Goal: Check status: Check status

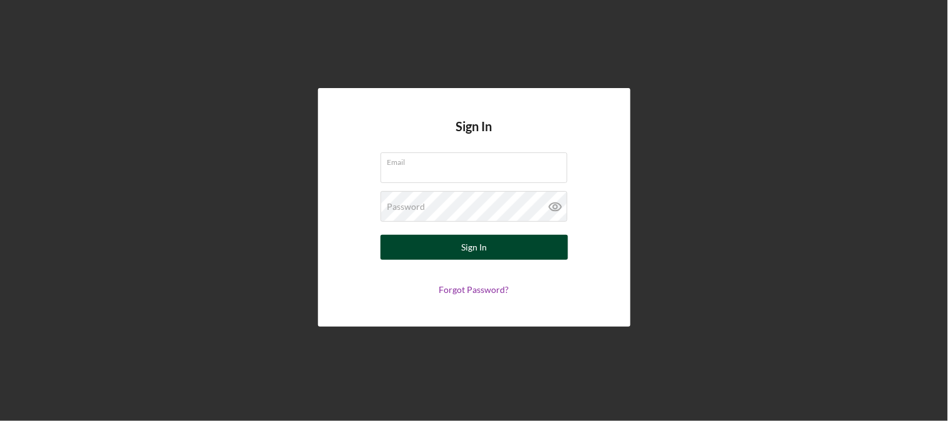
type input "[EMAIL_ADDRESS][DOMAIN_NAME]"
click at [445, 251] on button "Sign In" at bounding box center [475, 247] width 188 height 25
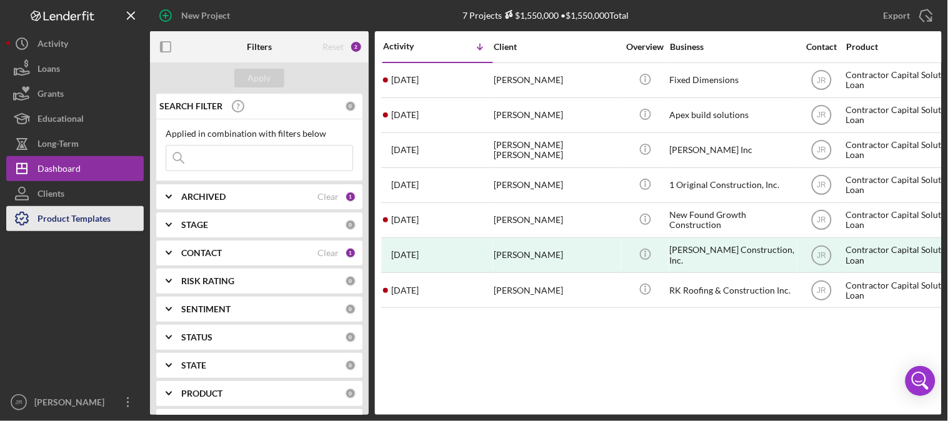
click at [71, 224] on div "Product Templates" at bounding box center [74, 220] width 73 height 28
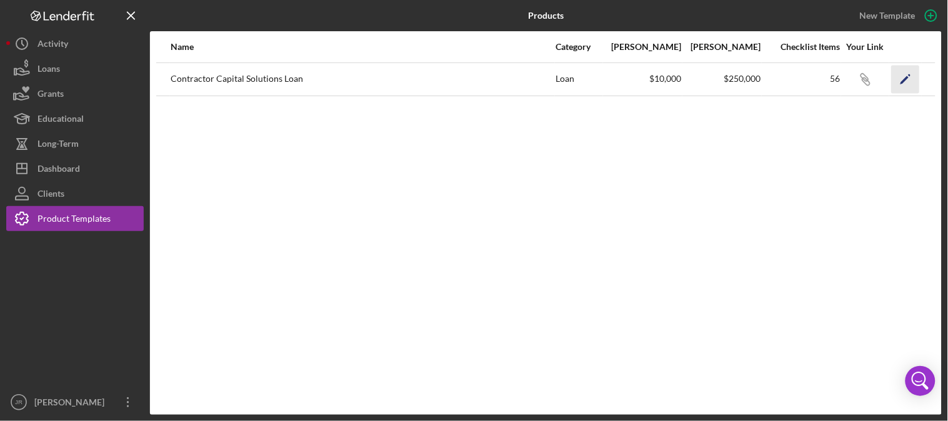
click at [896, 79] on icon "Icon/Edit" at bounding box center [906, 79] width 28 height 28
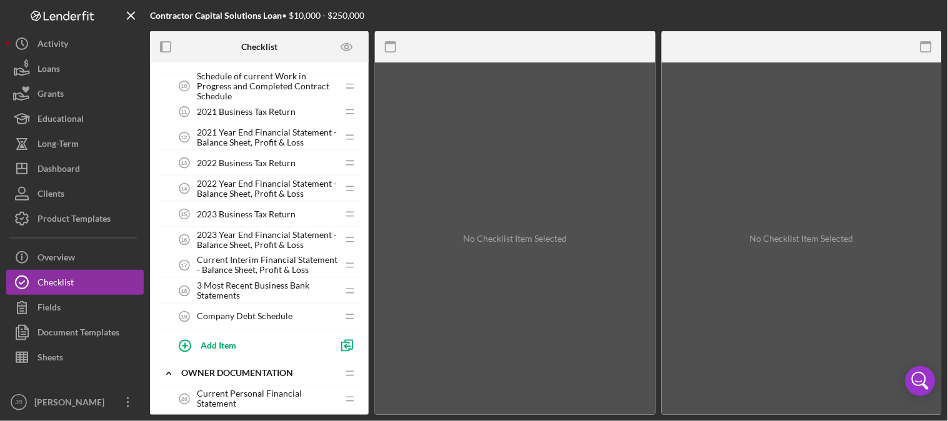
scroll to position [486, 0]
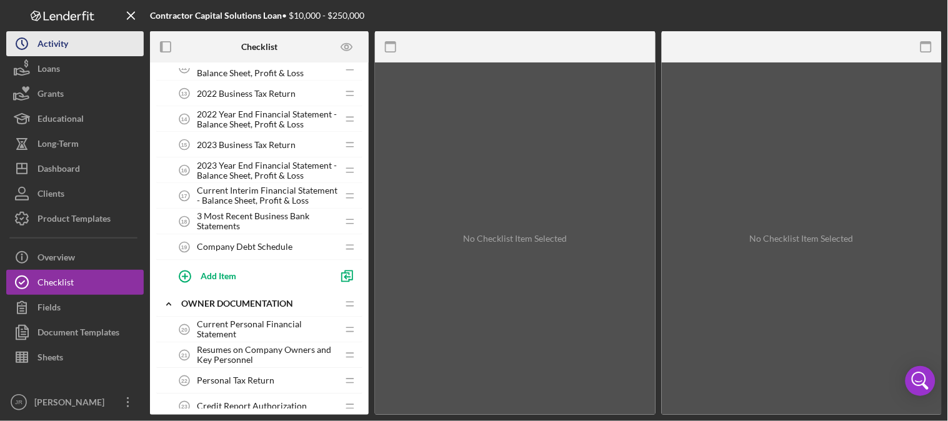
click at [64, 33] on div "Activity" at bounding box center [53, 45] width 31 height 28
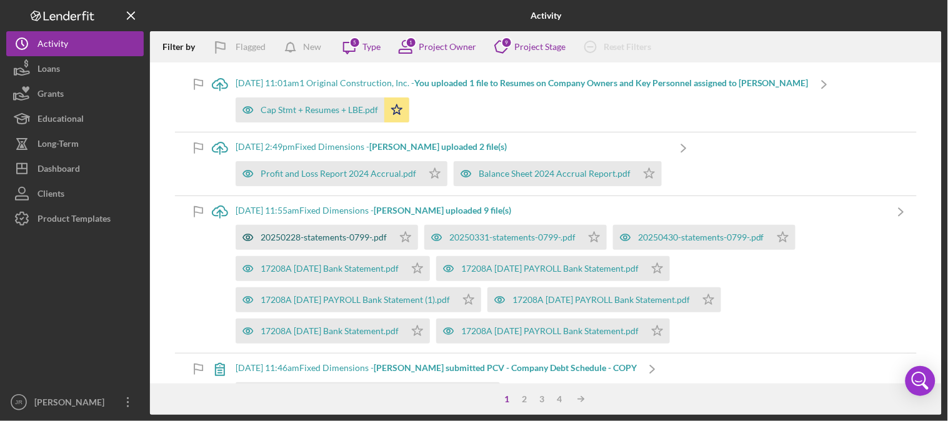
click at [308, 235] on div "20250228-statements-0799-.pdf" at bounding box center [324, 238] width 126 height 10
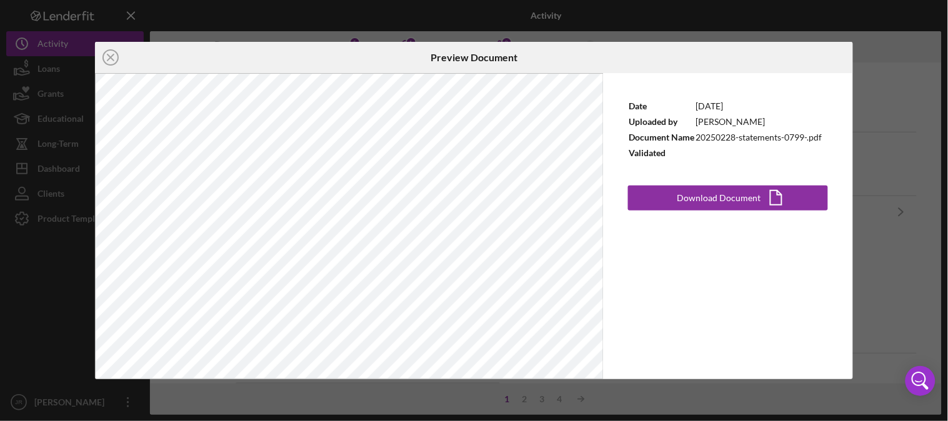
click at [898, 289] on div "Icon/Close Preview Document Date [DATE] Uploaded by [PERSON_NAME] Document Name…" at bounding box center [474, 210] width 948 height 421
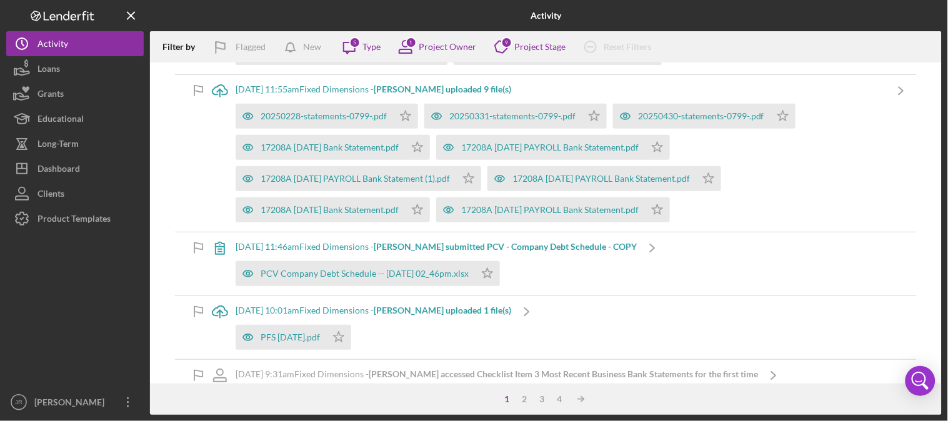
scroll to position [139, 0]
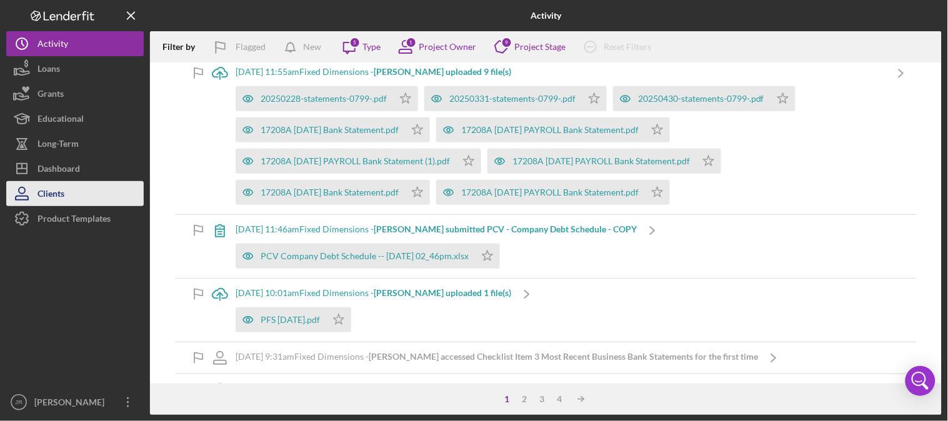
click at [61, 190] on div "Clients" at bounding box center [51, 195] width 27 height 28
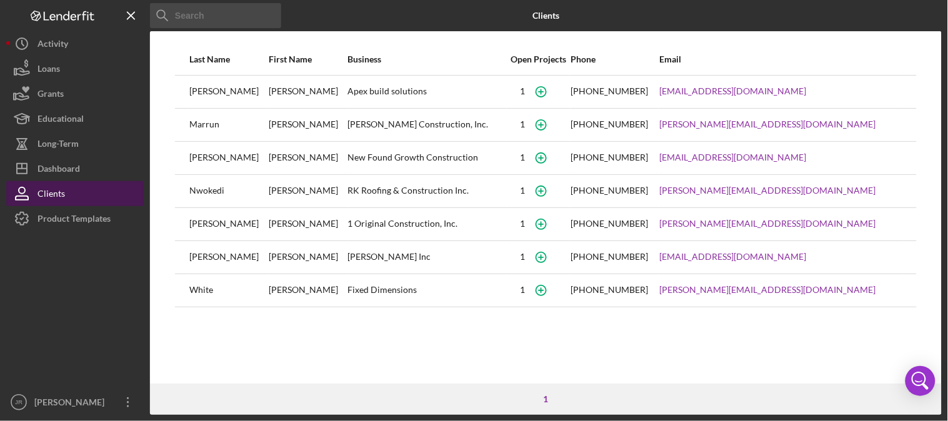
click at [71, 194] on button "Clients" at bounding box center [75, 193] width 138 height 25
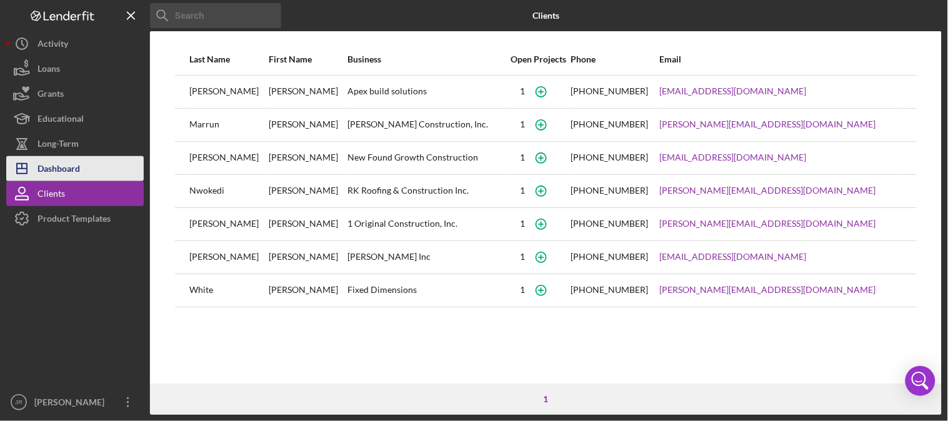
click at [86, 165] on button "Icon/Dashboard Dashboard" at bounding box center [75, 168] width 138 height 25
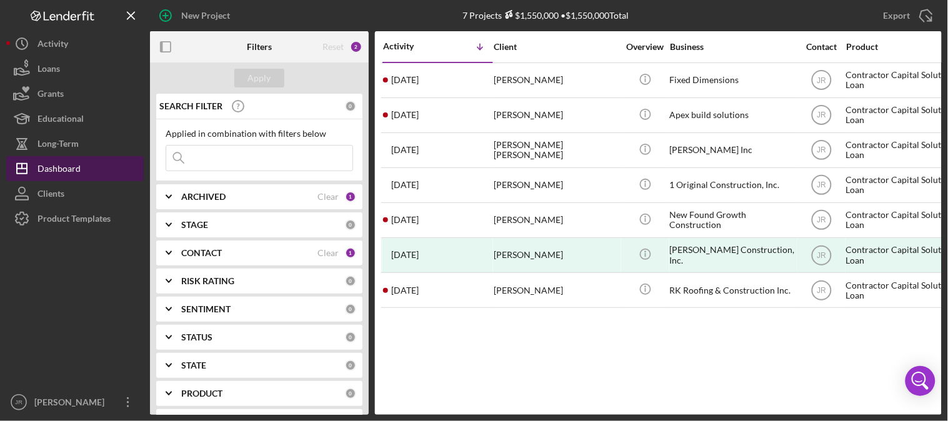
click at [79, 164] on button "Icon/Dashboard Dashboard" at bounding box center [75, 168] width 138 height 25
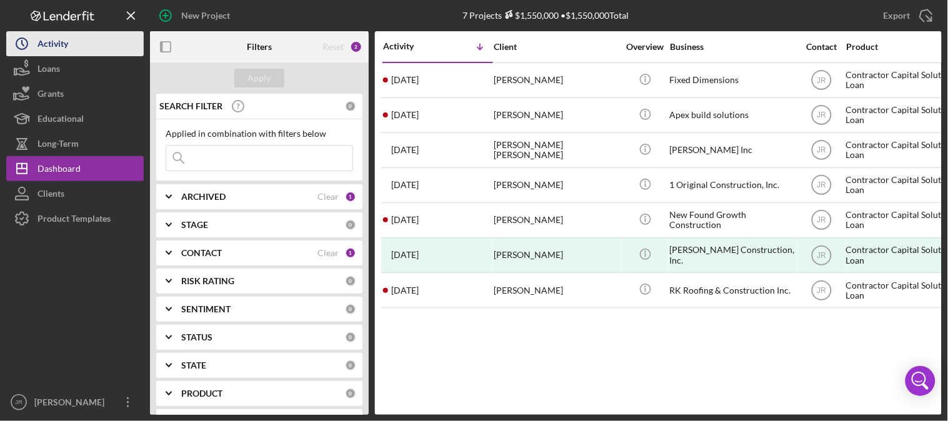
click at [74, 49] on button "Icon/History Activity" at bounding box center [75, 43] width 138 height 25
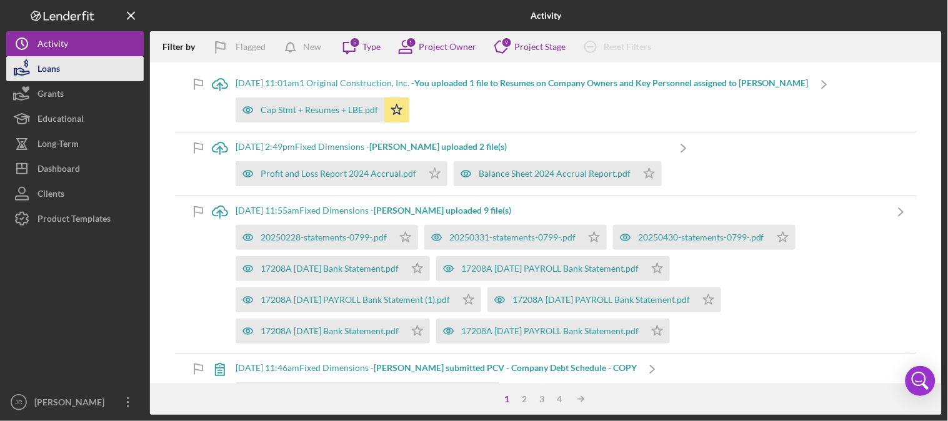
click at [59, 71] on div "Loans" at bounding box center [49, 70] width 23 height 28
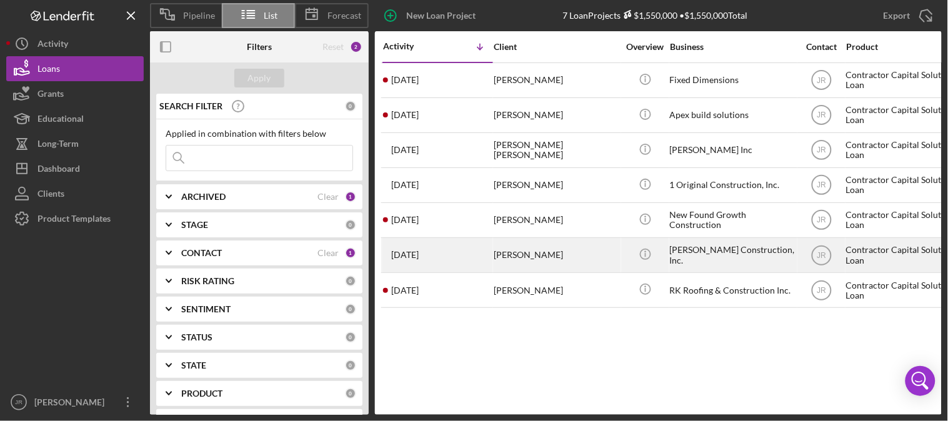
click at [544, 254] on div "[PERSON_NAME]" at bounding box center [556, 255] width 125 height 33
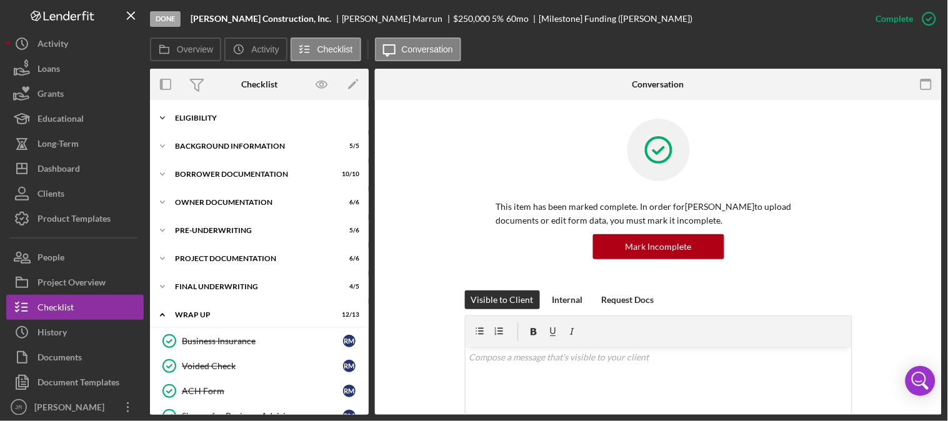
click at [204, 116] on div "Eligibility" at bounding box center [264, 118] width 178 height 8
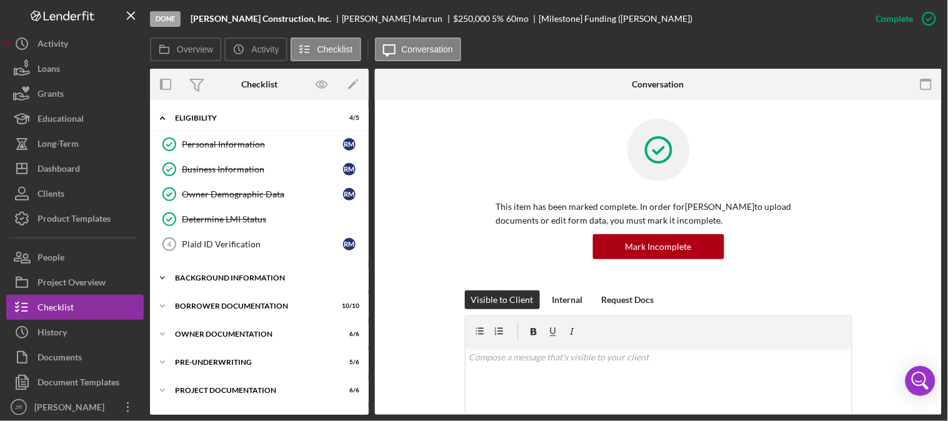
click at [230, 275] on div "Background Information" at bounding box center [264, 278] width 178 height 8
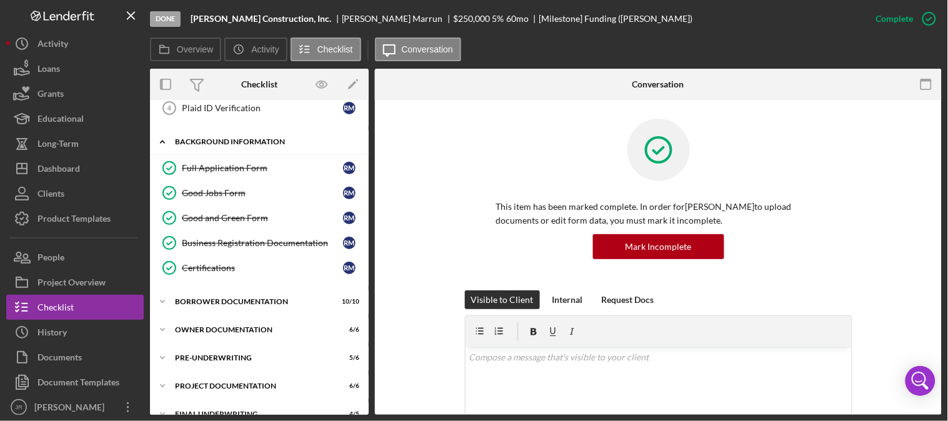
scroll to position [139, 0]
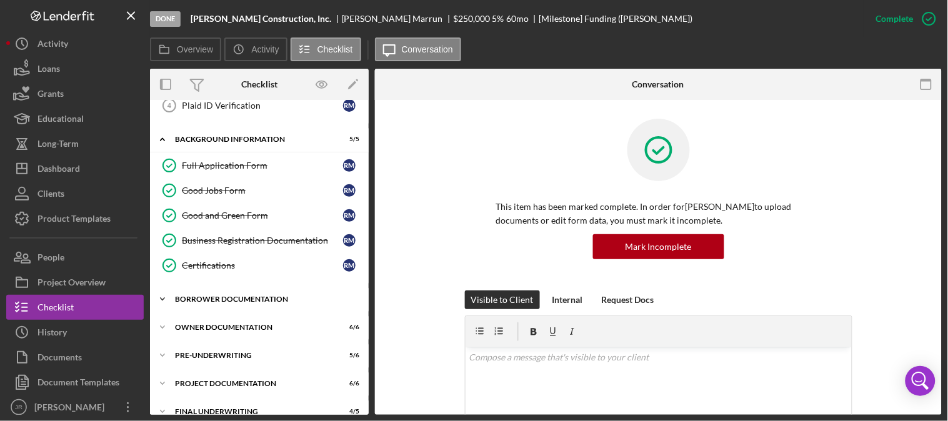
click at [227, 303] on div "Borrower Documentation" at bounding box center [264, 300] width 178 height 8
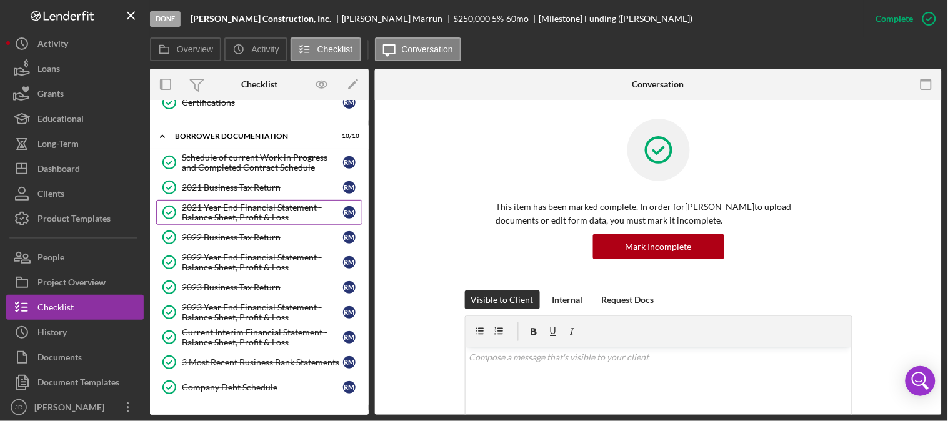
scroll to position [278, 0]
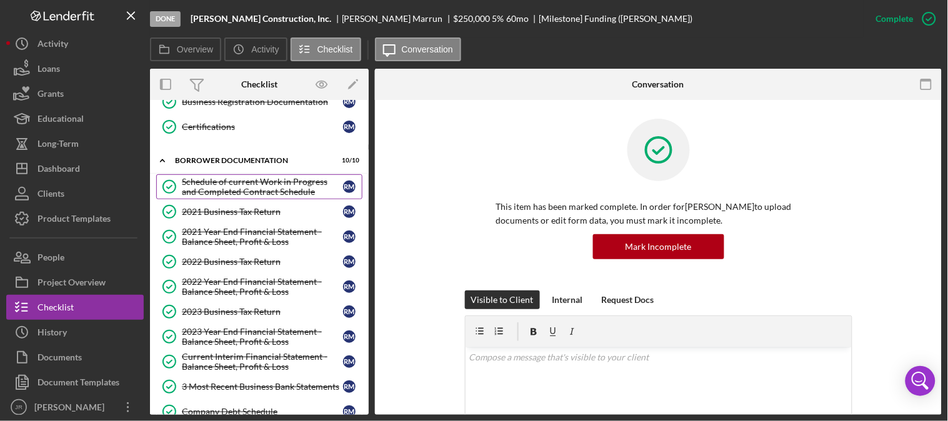
click at [273, 185] on div "Schedule of current Work in Progress and Completed Contract Schedule" at bounding box center [262, 187] width 161 height 20
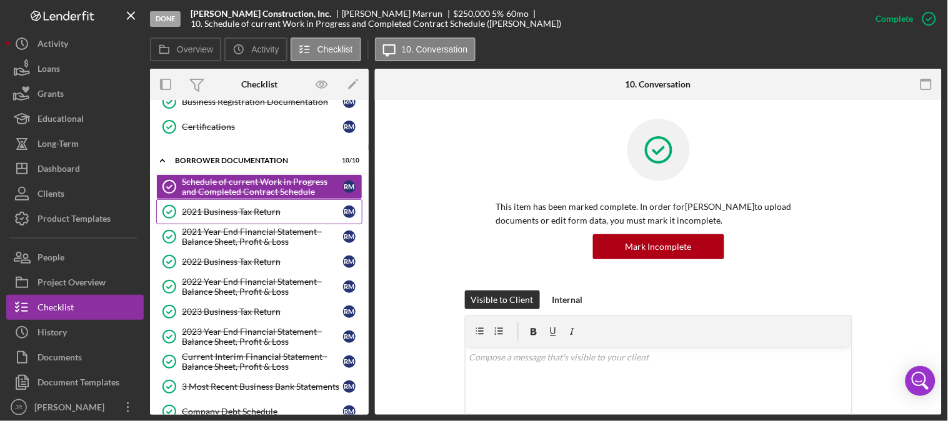
click at [235, 221] on link "2021 Business Tax Return 2021 Business Tax Return R M" at bounding box center [259, 211] width 206 height 25
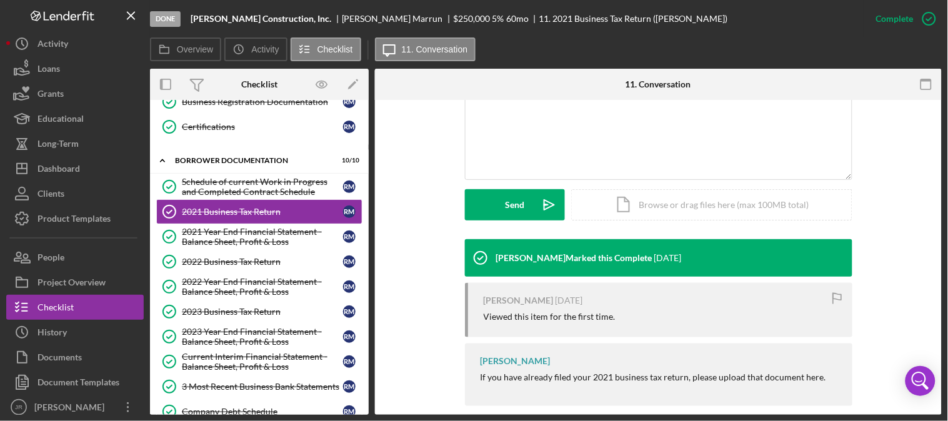
scroll to position [294, 0]
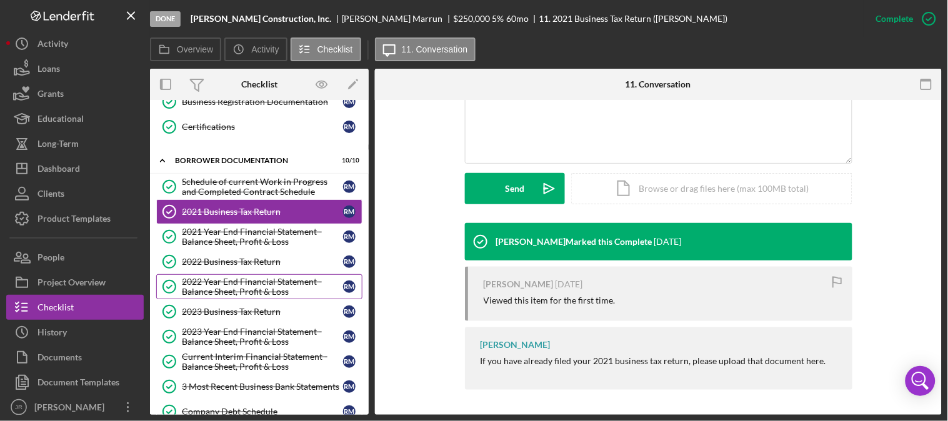
click at [263, 286] on div "2022 Year End Financial Statement - Balance Sheet, Profit & Loss" at bounding box center [262, 287] width 161 height 20
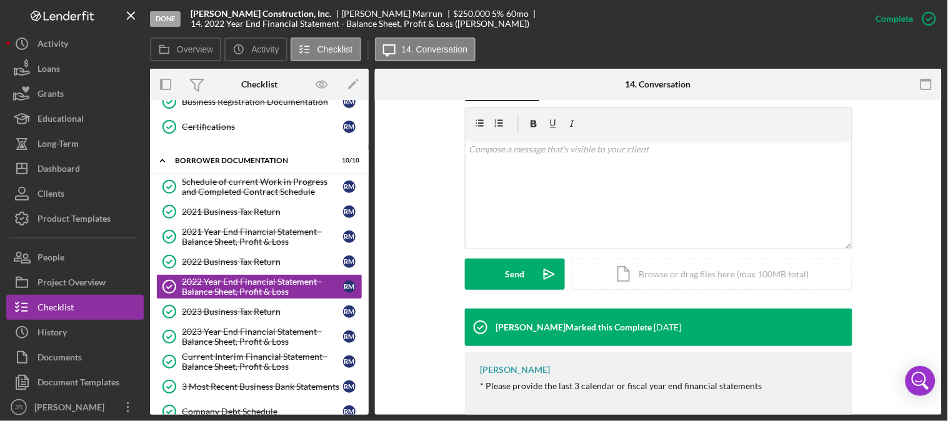
scroll to position [233, 0]
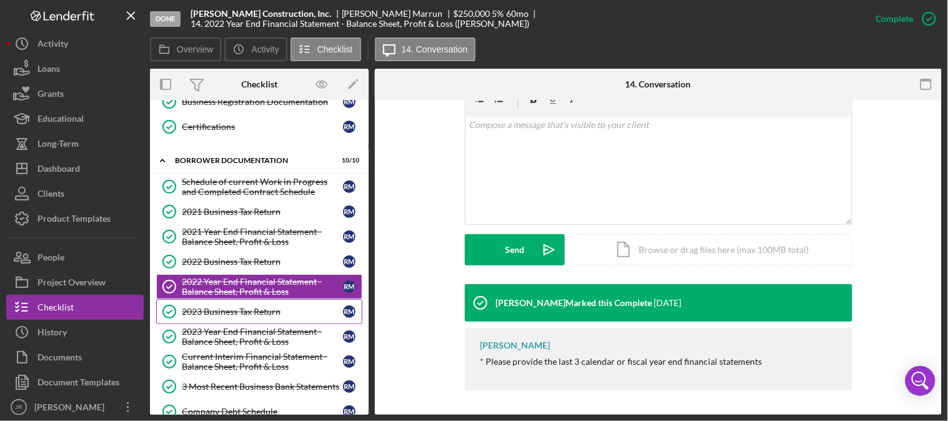
click at [244, 313] on div "2023 Business Tax Return" at bounding box center [262, 312] width 161 height 10
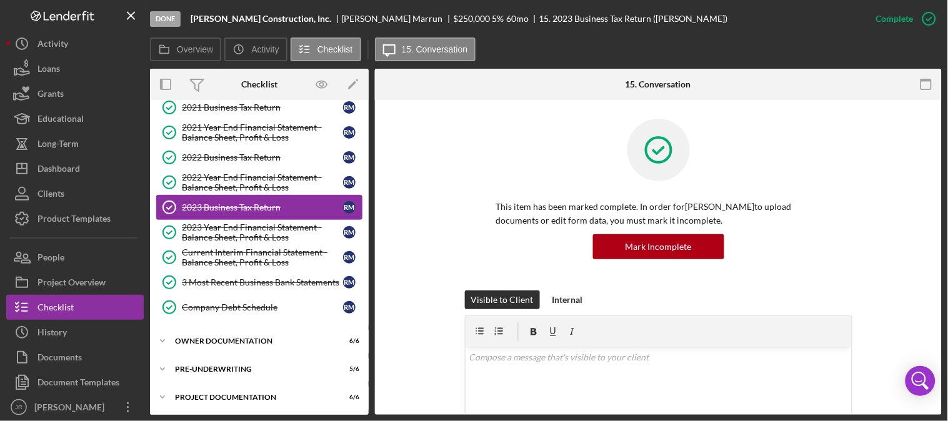
scroll to position [416, 0]
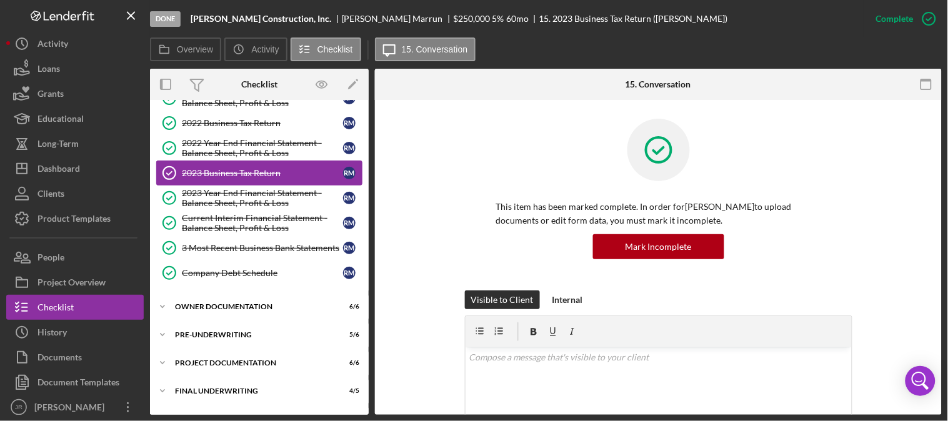
click at [268, 181] on link "2023 Business Tax Return 2023 Business Tax Return R M" at bounding box center [259, 173] width 206 height 25
click at [265, 206] on div "2023 Year End Financial Statement - Balance Sheet, Profit & Loss" at bounding box center [262, 198] width 161 height 20
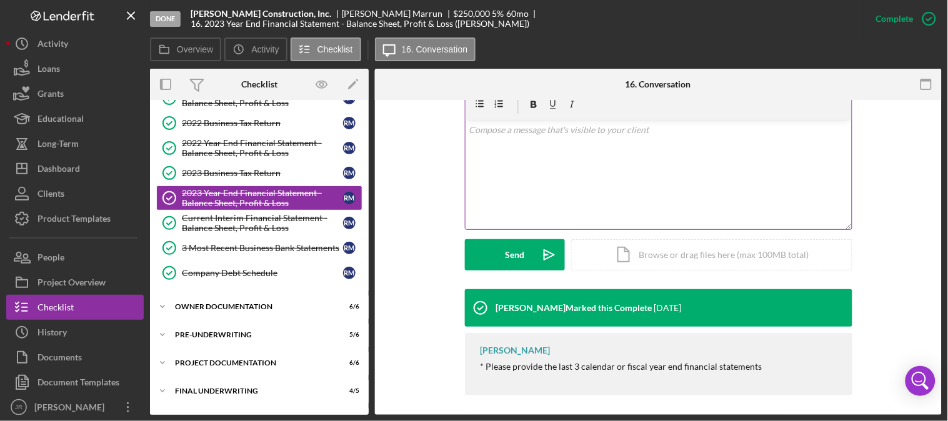
scroll to position [233, 0]
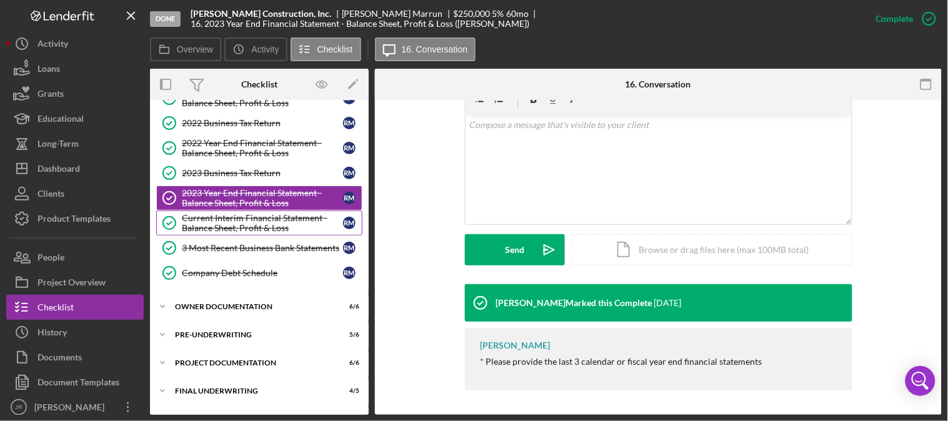
click at [264, 235] on link "Current Interim Financial Statement - Balance Sheet, Profit & Loss Current Inte…" at bounding box center [259, 223] width 206 height 25
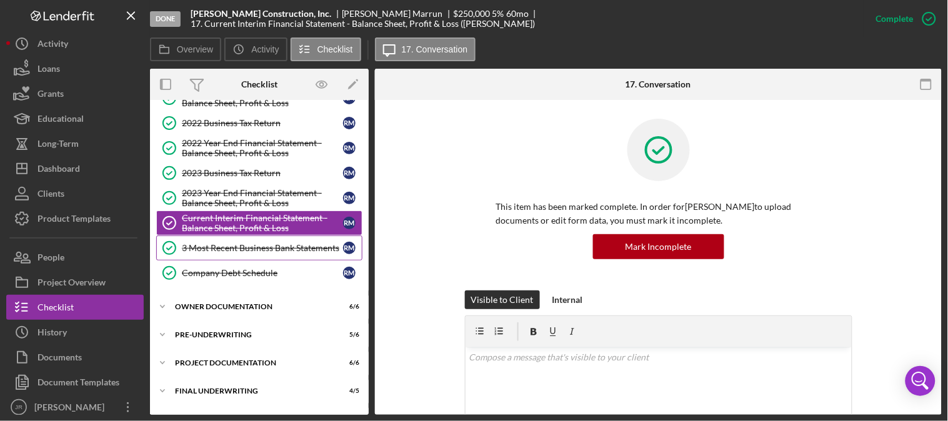
click at [268, 258] on link "3 Most Recent Business Bank Statements 3 Most Recent Business Bank Statements R…" at bounding box center [259, 248] width 206 height 25
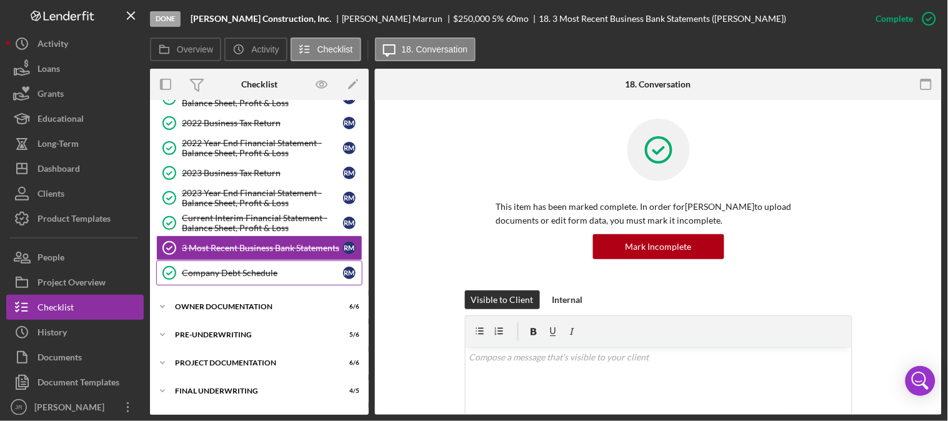
click at [263, 278] on div "Company Debt Schedule" at bounding box center [262, 273] width 161 height 10
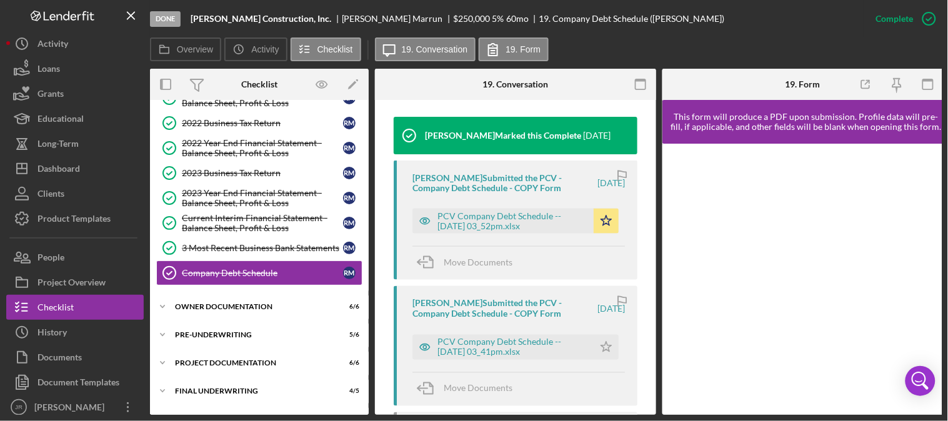
scroll to position [416, 0]
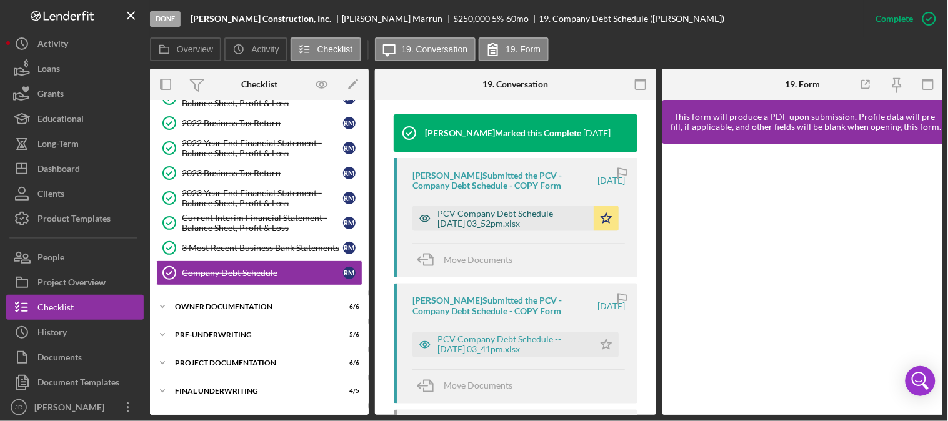
click at [501, 216] on div "PCV Company Debt Schedule -- [DATE] 03_52pm.xlsx" at bounding box center [513, 219] width 150 height 20
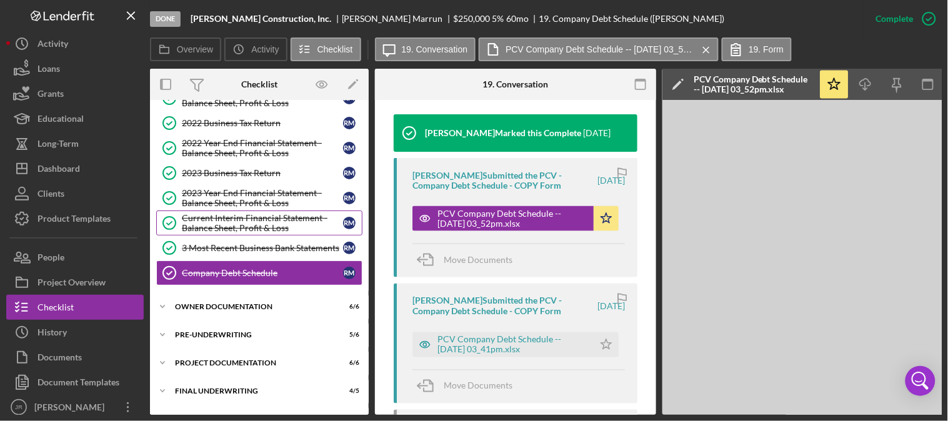
click at [220, 236] on link "Current Interim Financial Statement - Balance Sheet, Profit & Loss Current Inte…" at bounding box center [259, 223] width 206 height 25
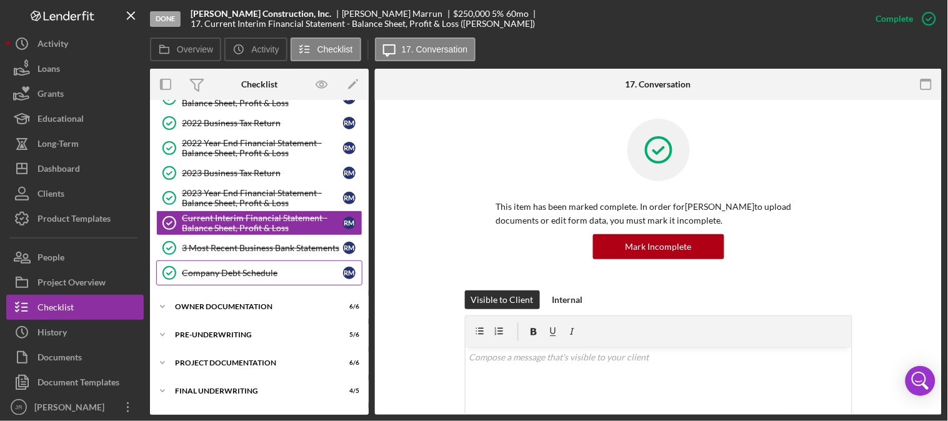
click at [226, 276] on div "Company Debt Schedule" at bounding box center [262, 273] width 161 height 10
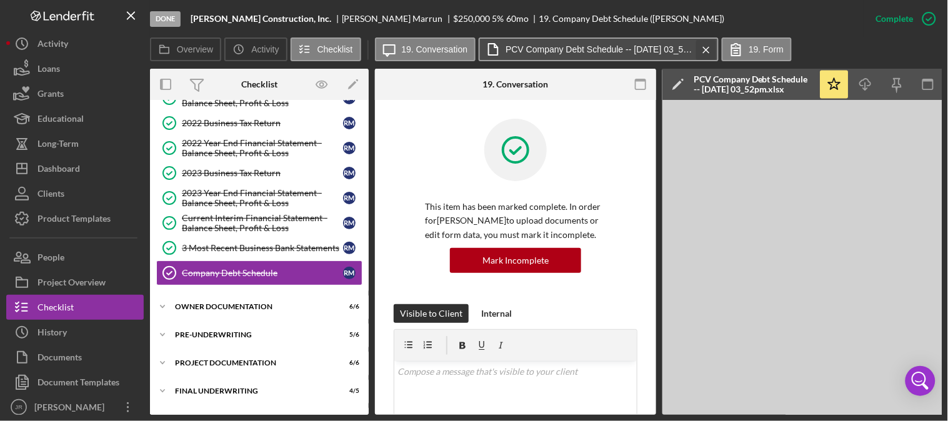
click at [703, 49] on icon "Icon/Menu Close" at bounding box center [707, 49] width 22 height 31
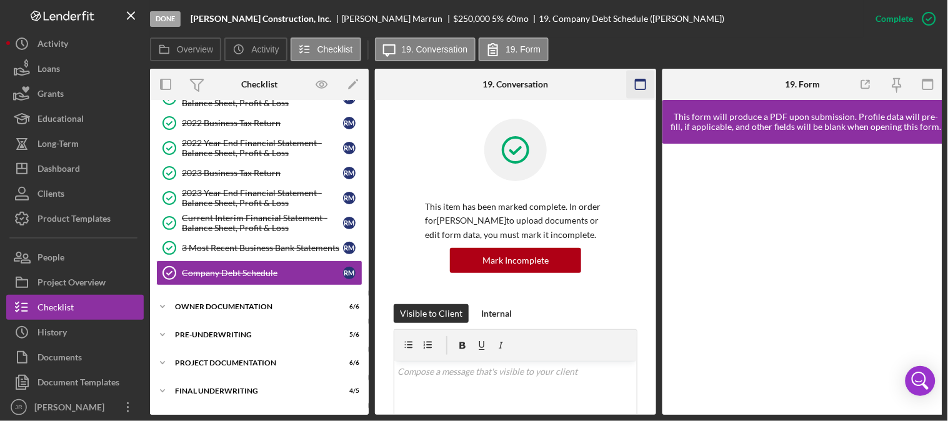
click at [638, 86] on icon "button" at bounding box center [641, 85] width 28 height 28
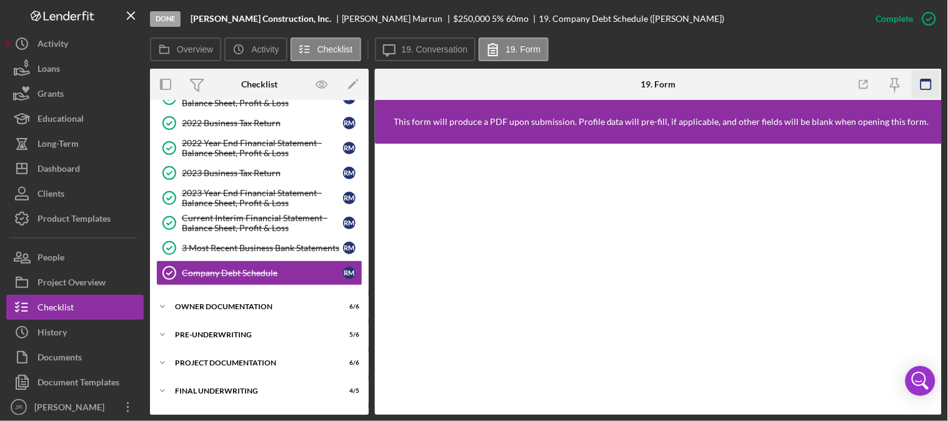
click at [930, 84] on icon "button" at bounding box center [926, 85] width 28 height 28
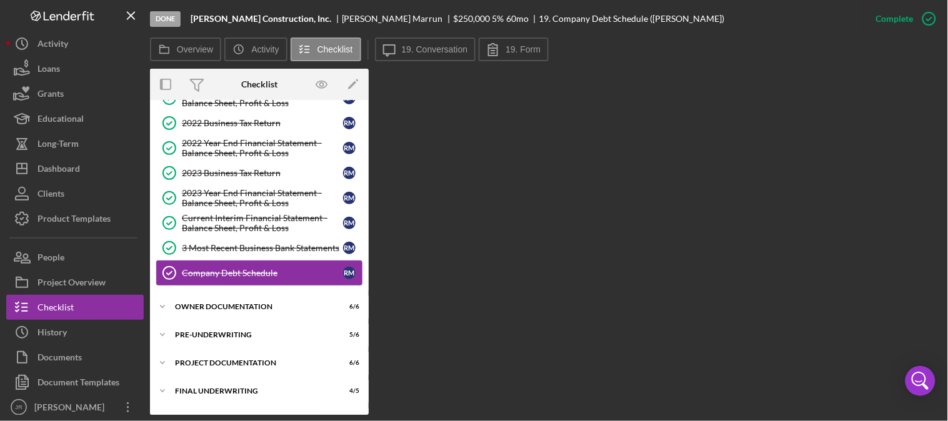
click at [254, 267] on link "Company Debt Schedule Company Debt Schedule R M" at bounding box center [259, 273] width 206 height 25
click at [239, 272] on div "Company Debt Schedule" at bounding box center [262, 273] width 161 height 10
click at [754, 195] on div "Overview Internal Workflow Stage Done Icon/Dropdown Arrow Archive (can unarchiv…" at bounding box center [546, 242] width 792 height 346
drag, startPoint x: 590, startPoint y: 318, endPoint x: 410, endPoint y: 301, distance: 180.8
click at [589, 318] on div "Overview Internal Workflow Stage Done Icon/Dropdown Arrow Archive (can unarchiv…" at bounding box center [546, 242] width 792 height 346
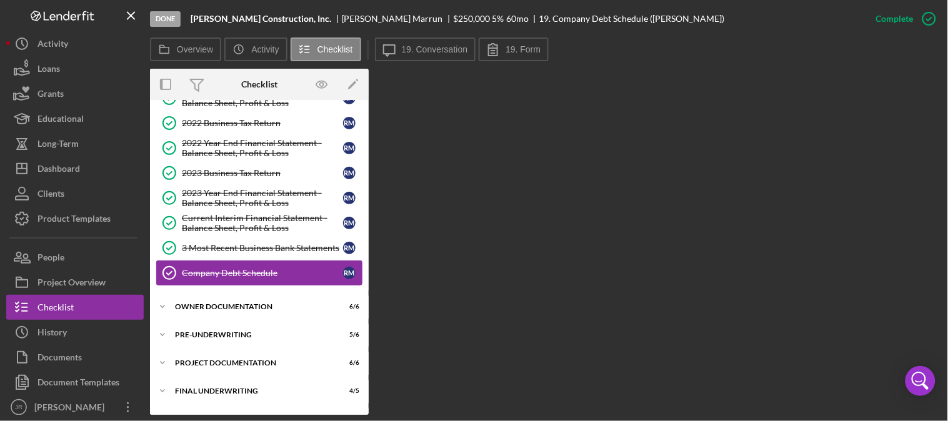
click at [215, 268] on link "Company Debt Schedule Company Debt Schedule R M" at bounding box center [259, 273] width 206 height 25
click at [225, 247] on div "3 Most Recent Business Bank Statements" at bounding box center [262, 248] width 161 height 10
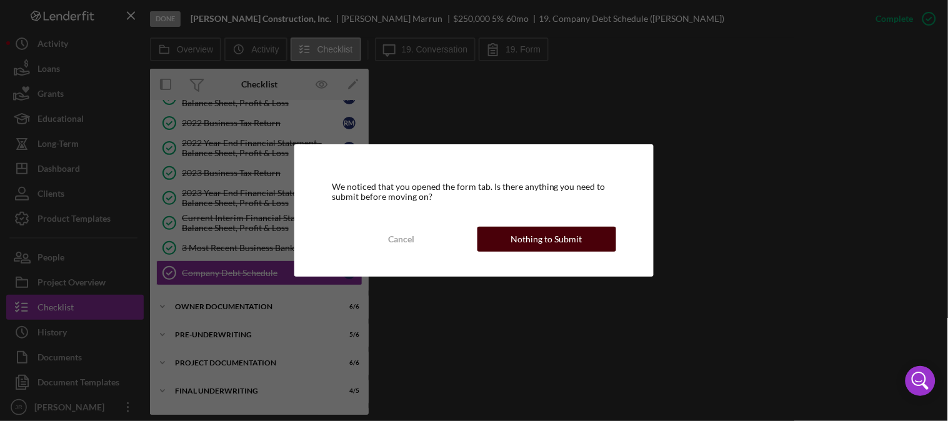
click at [535, 246] on div "Nothing to Submit" at bounding box center [546, 239] width 71 height 25
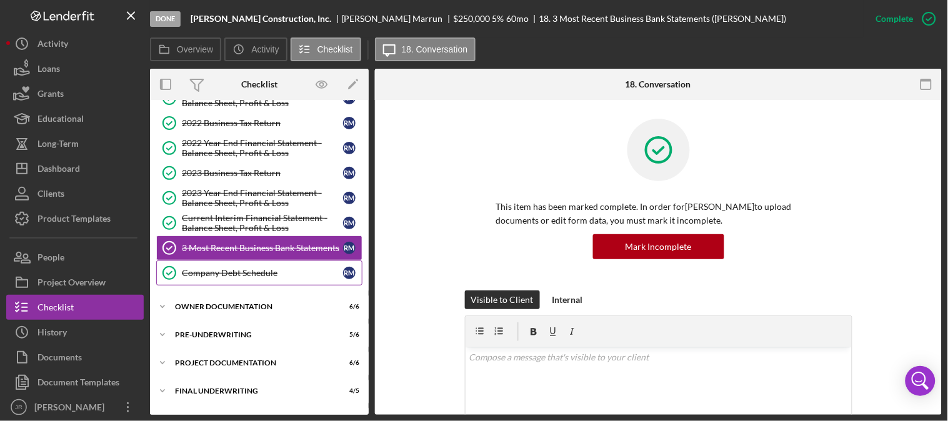
click at [245, 277] on div "Company Debt Schedule" at bounding box center [262, 273] width 161 height 10
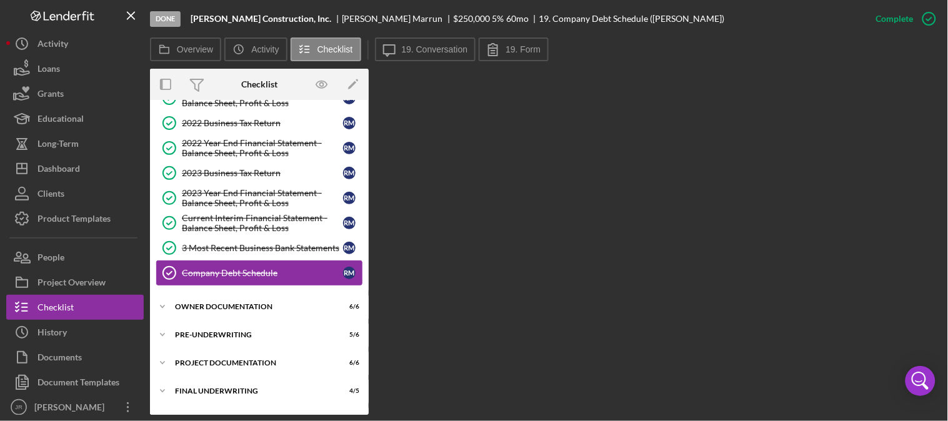
click at [198, 270] on div "Company Debt Schedule" at bounding box center [262, 273] width 161 height 10
click at [216, 244] on link "3 Most Recent Business Bank Statements 3 Most Recent Business Bank Statements R…" at bounding box center [259, 248] width 206 height 25
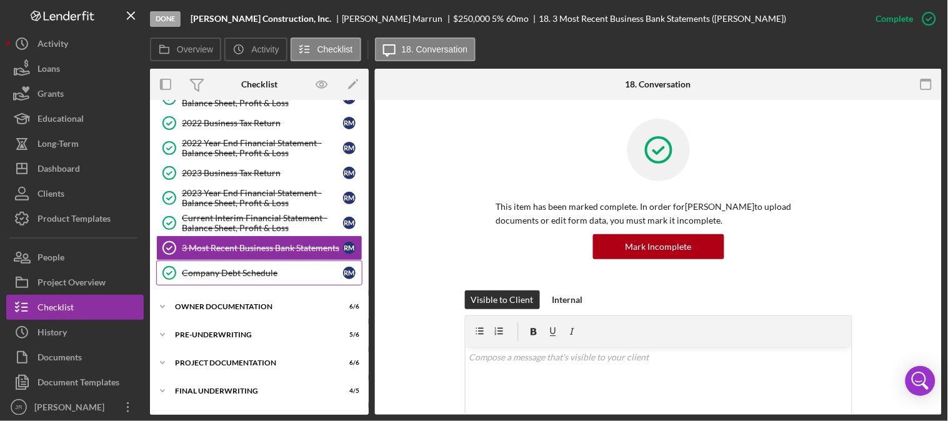
click at [211, 265] on link "Company Debt Schedule Company Debt Schedule R M" at bounding box center [259, 273] width 206 height 25
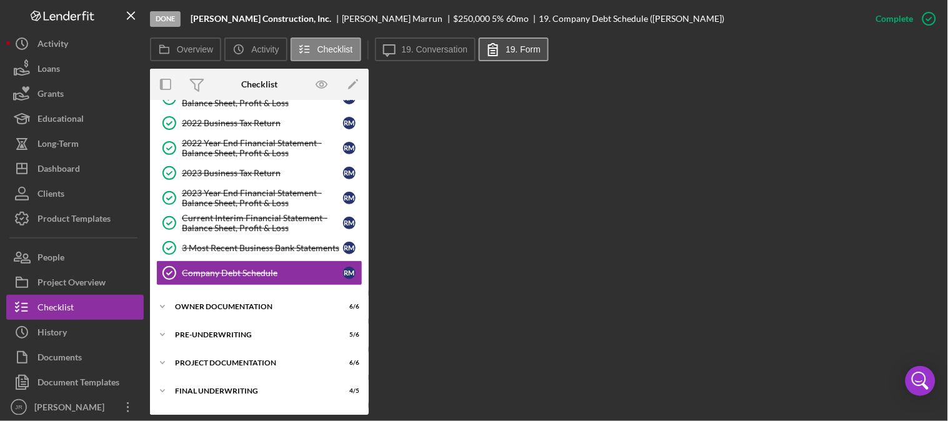
click at [534, 49] on button "19. Form" at bounding box center [514, 50] width 70 height 24
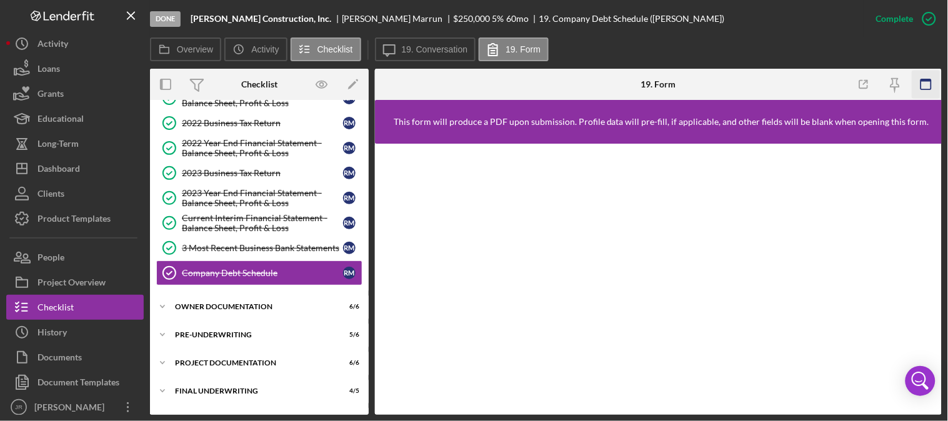
click at [930, 86] on icon "button" at bounding box center [926, 85] width 28 height 28
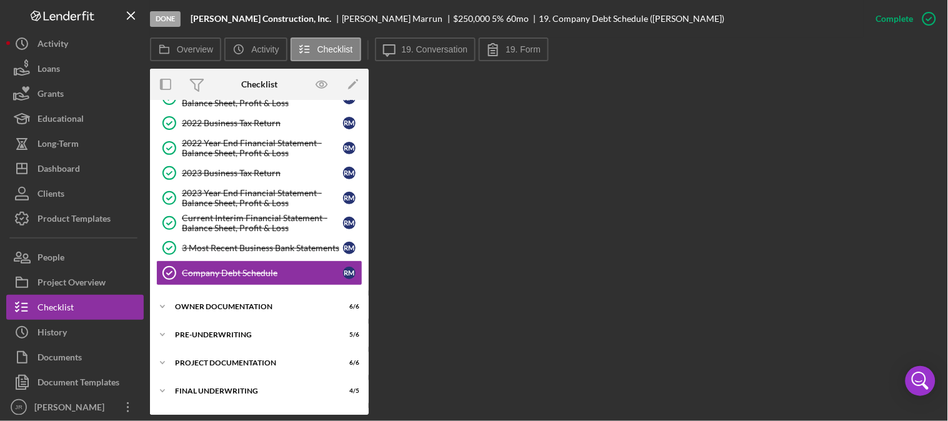
click at [546, 48] on div "Icon/Message 19. Conversation 19. Form" at bounding box center [464, 50] width 178 height 25
click at [531, 49] on label "19. Form" at bounding box center [523, 49] width 35 height 10
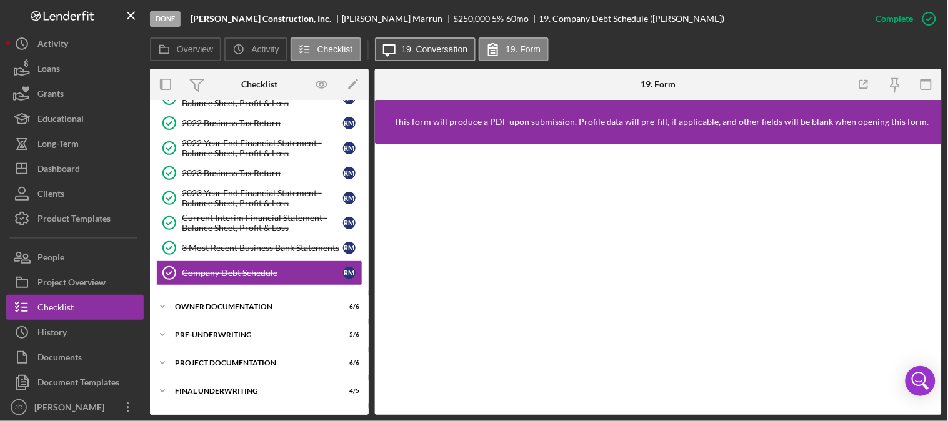
click at [423, 50] on label "19. Conversation" at bounding box center [435, 49] width 66 height 10
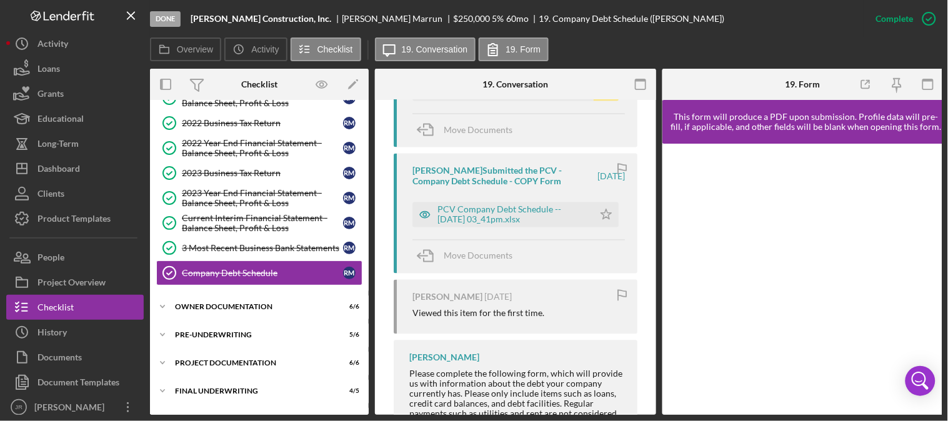
scroll to position [555, 0]
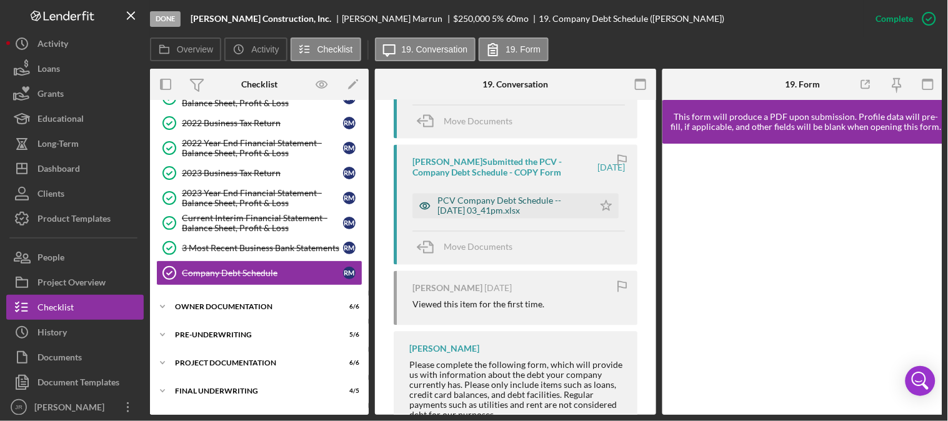
click at [503, 205] on div "PCV Company Debt Schedule -- [DATE] 03_41pm.xlsx" at bounding box center [513, 206] width 150 height 20
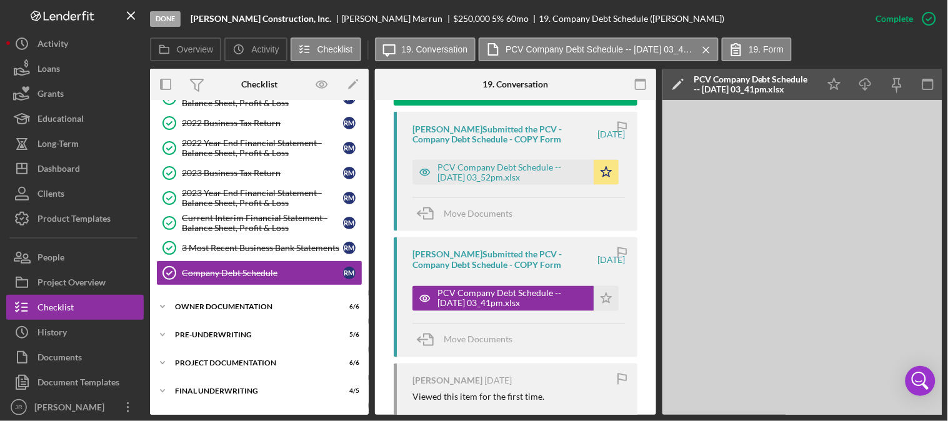
scroll to position [416, 0]
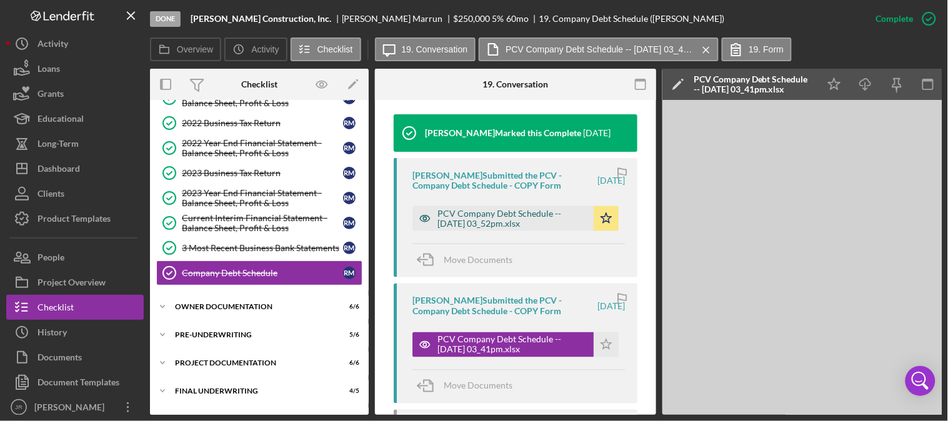
click at [489, 206] on div "PCV Company Debt Schedule -- [DATE] 03_52pm.xlsx" at bounding box center [503, 218] width 181 height 25
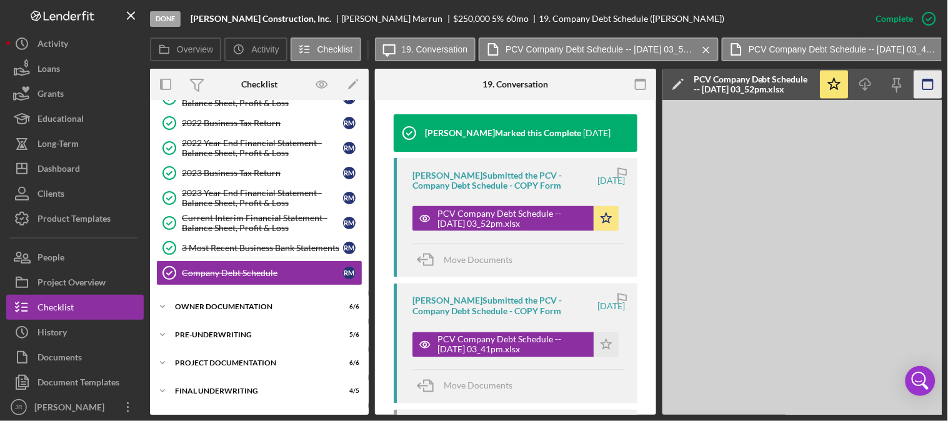
click at [923, 82] on rect "button" at bounding box center [928, 84] width 10 height 10
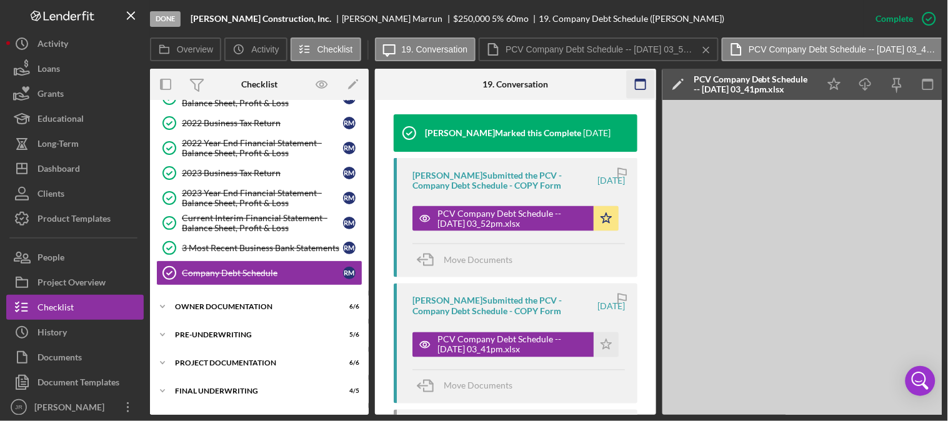
click at [641, 83] on icon "button" at bounding box center [641, 85] width 28 height 28
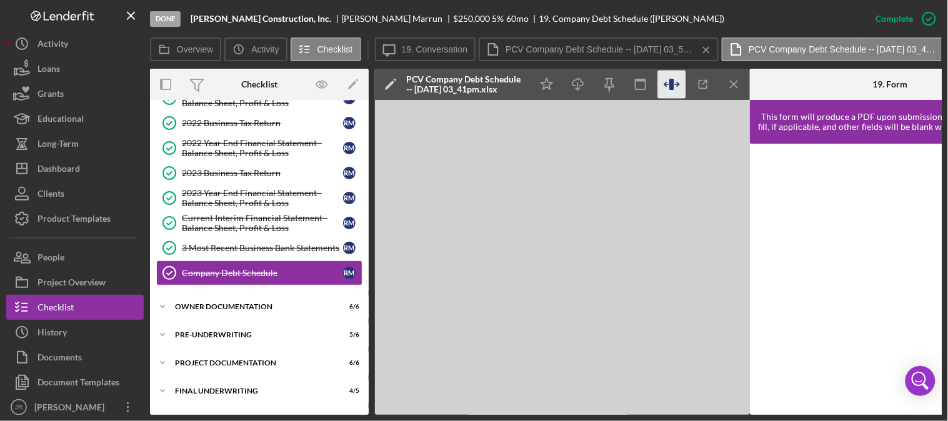
click at [671, 84] on icon "button" at bounding box center [672, 84] width 4 height 11
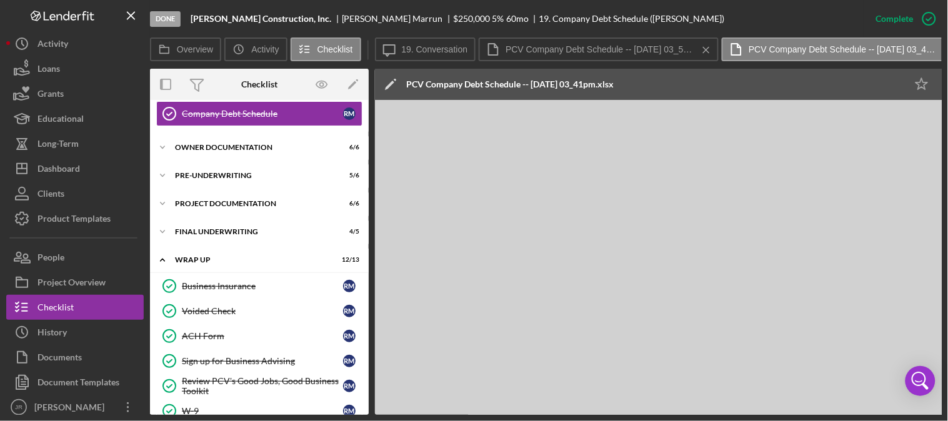
scroll to position [571, 0]
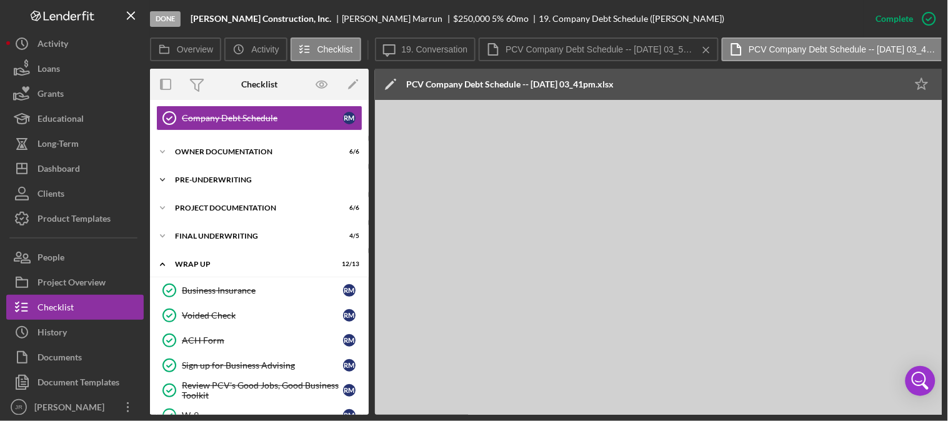
click at [226, 181] on div "Pre-Underwriting" at bounding box center [264, 180] width 178 height 8
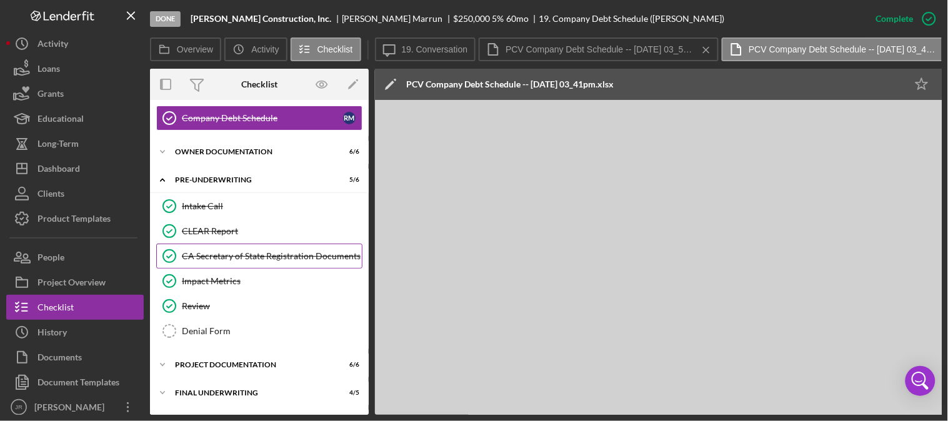
click at [234, 261] on div "CA Secretary of State Registration Documents" at bounding box center [272, 256] width 180 height 10
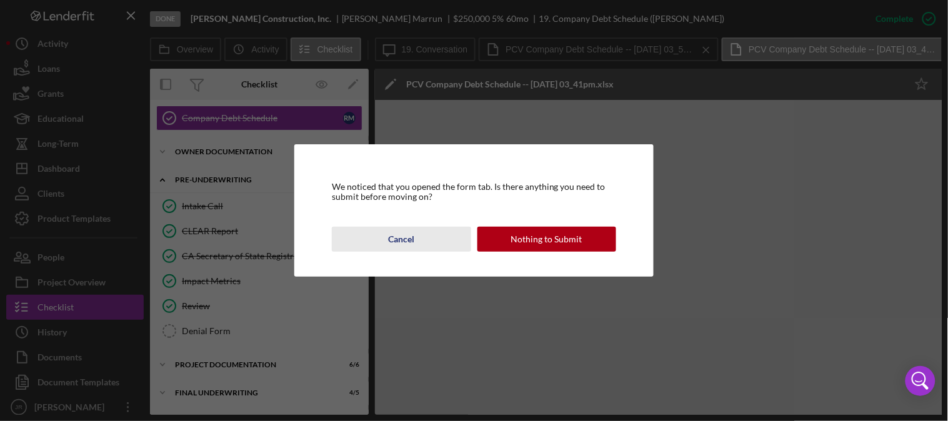
click at [364, 241] on button "Cancel" at bounding box center [401, 239] width 139 height 25
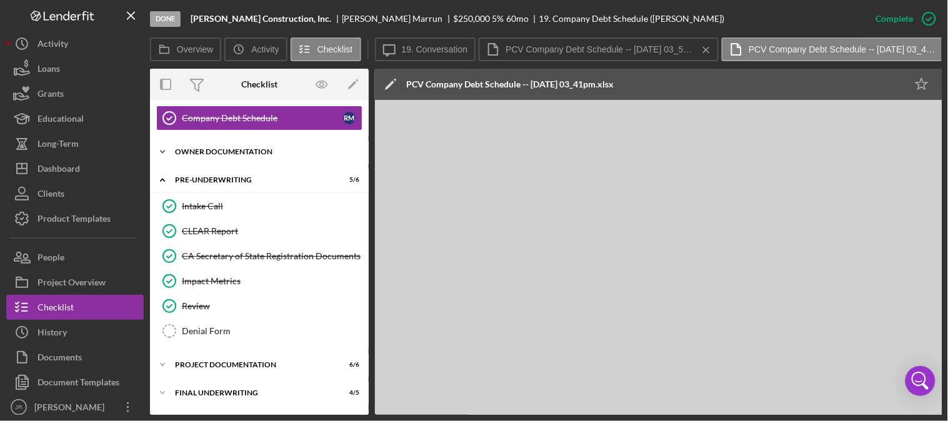
click at [241, 151] on div "Owner Documentation" at bounding box center [264, 152] width 178 height 8
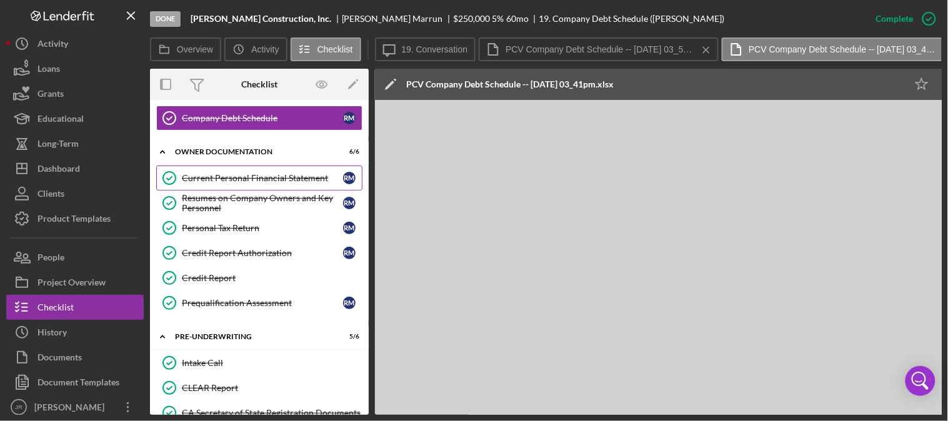
click at [264, 172] on link "Current Personal Financial Statement Current Personal Financial Statement R M" at bounding box center [259, 178] width 206 height 25
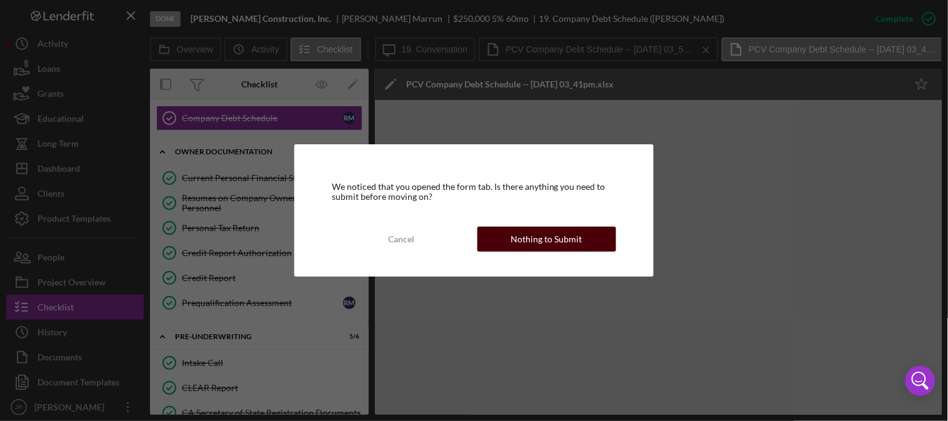
click at [520, 233] on div "Nothing to Submit" at bounding box center [546, 239] width 71 height 25
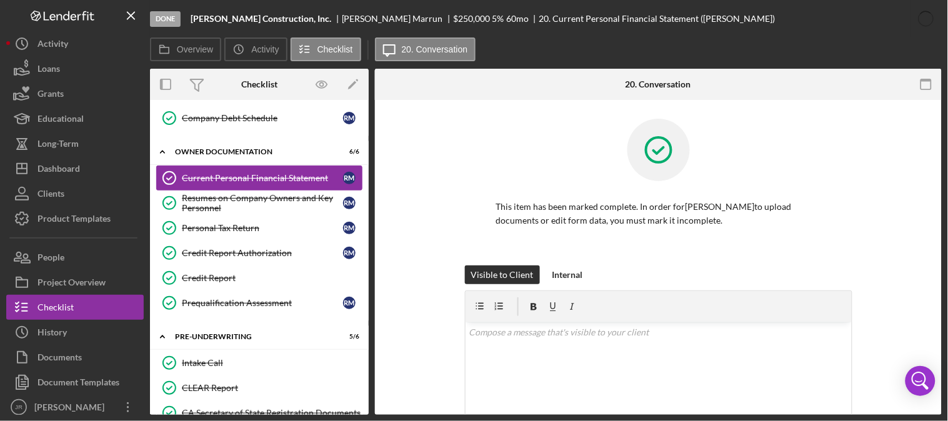
click at [250, 178] on div "Current Personal Financial Statement" at bounding box center [262, 178] width 161 height 10
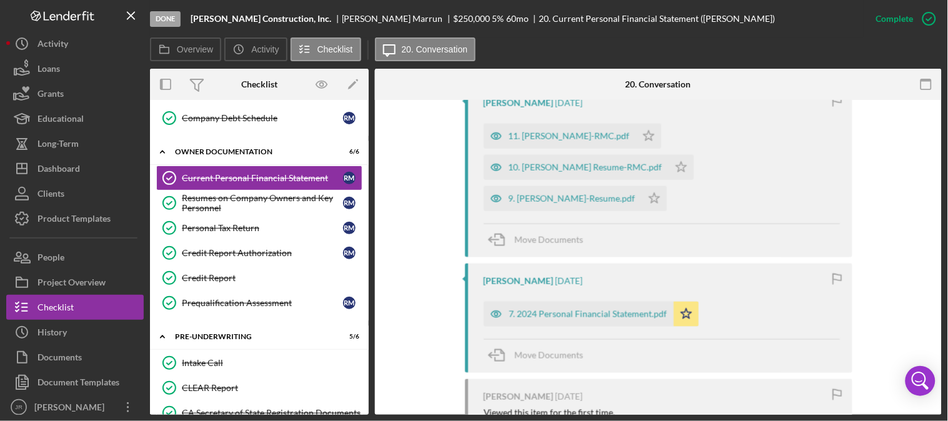
scroll to position [486, 0]
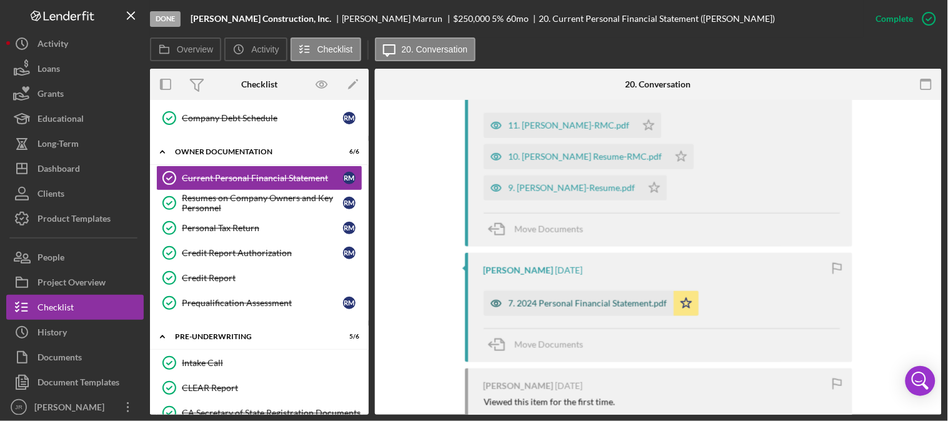
click at [571, 299] on div "7. 2024 Personal Financial Statement.pdf" at bounding box center [588, 304] width 159 height 10
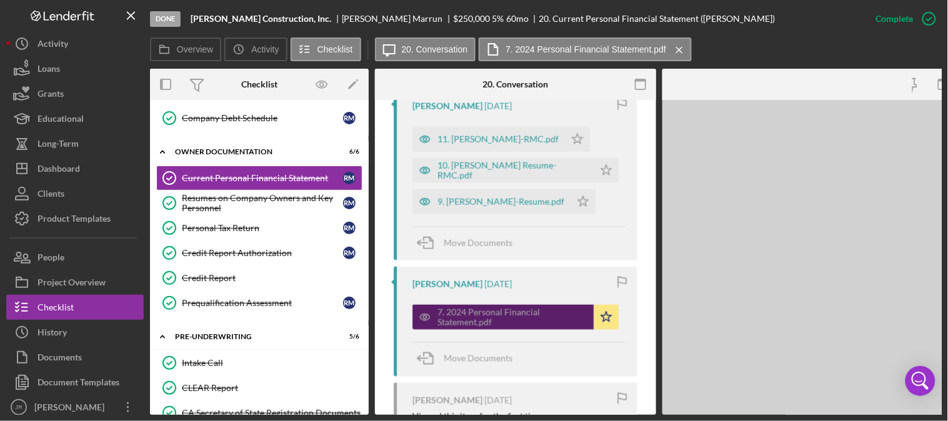
scroll to position [500, 0]
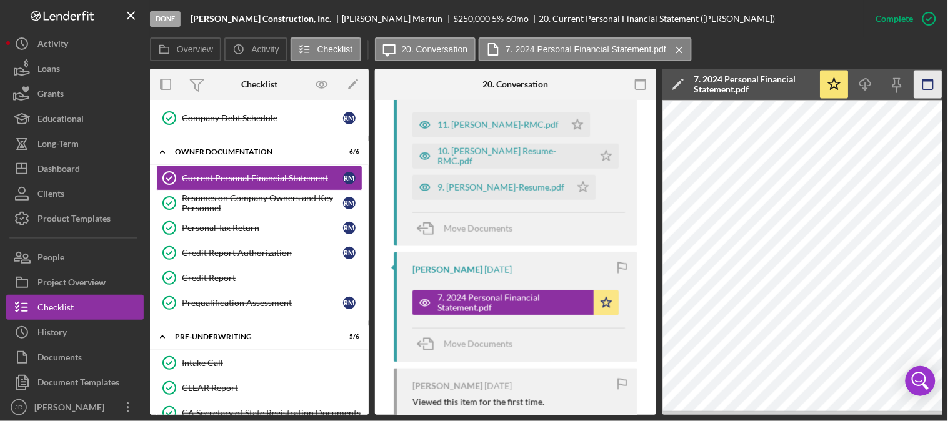
click at [926, 84] on icon "button" at bounding box center [929, 85] width 28 height 28
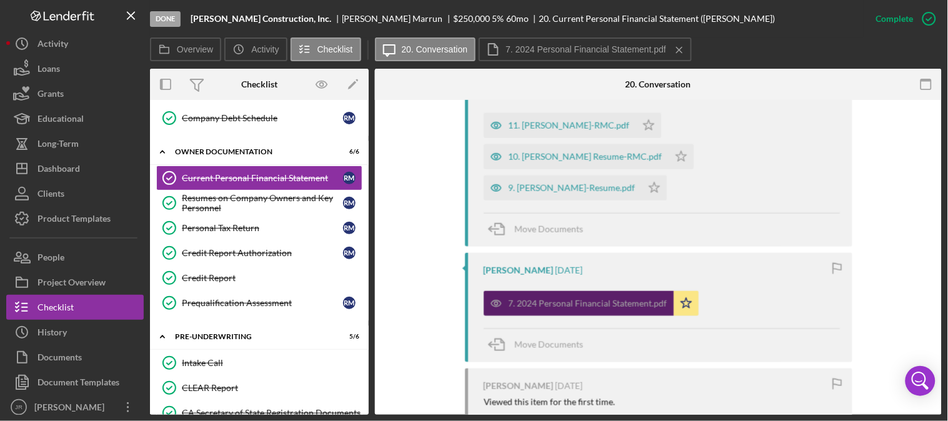
click at [572, 299] on div "7. 2024 Personal Financial Statement.pdf" at bounding box center [588, 304] width 159 height 10
click at [504, 291] on icon "button" at bounding box center [496, 303] width 25 height 25
click at [601, 299] on div "7. 2024 Personal Financial Statement.pdf" at bounding box center [588, 304] width 159 height 10
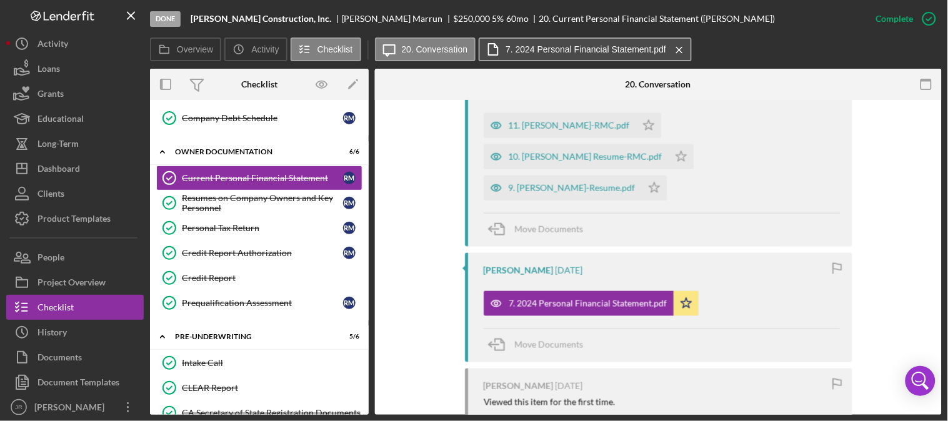
click at [558, 51] on label "7. 2024 Personal Financial Statement.pdf" at bounding box center [586, 49] width 161 height 10
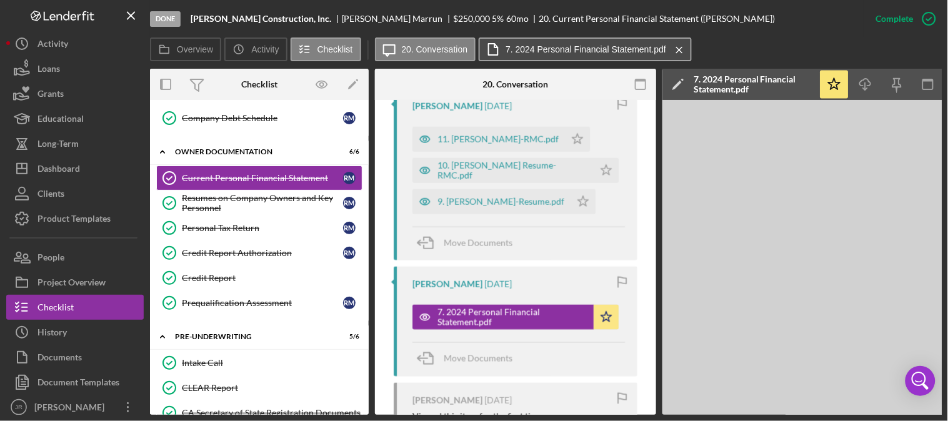
scroll to position [500, 0]
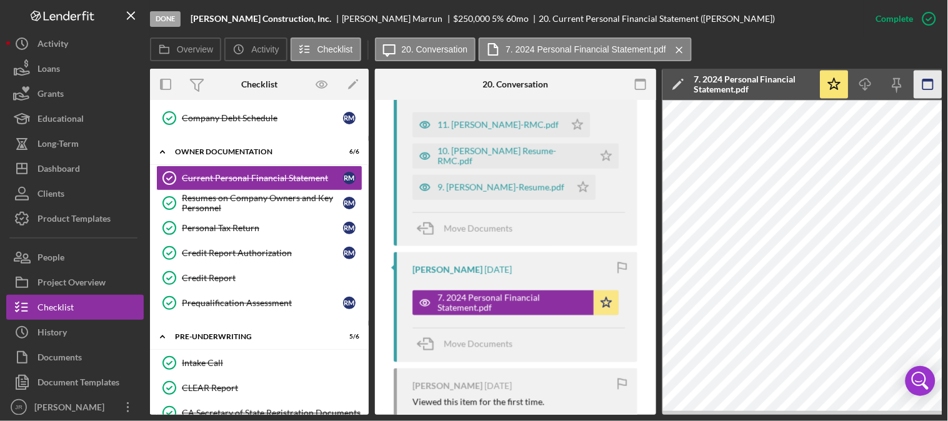
click at [930, 85] on icon "button" at bounding box center [929, 85] width 28 height 28
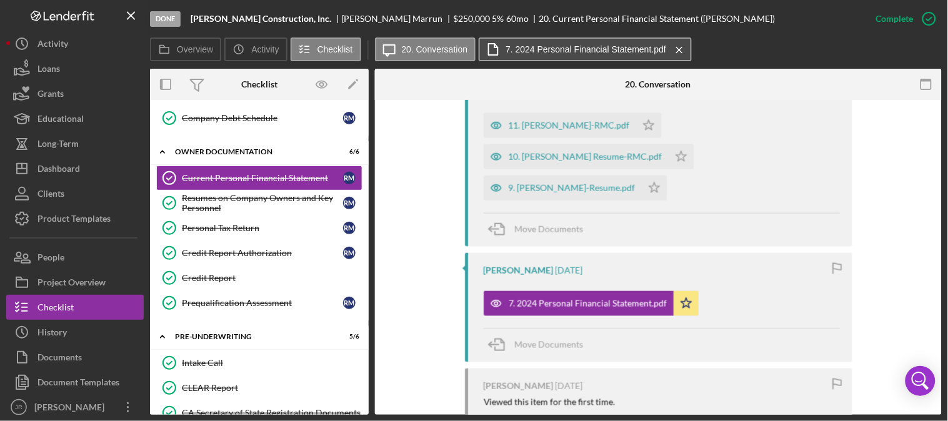
click at [573, 47] on label "7. 2024 Personal Financial Statement.pdf" at bounding box center [586, 49] width 161 height 10
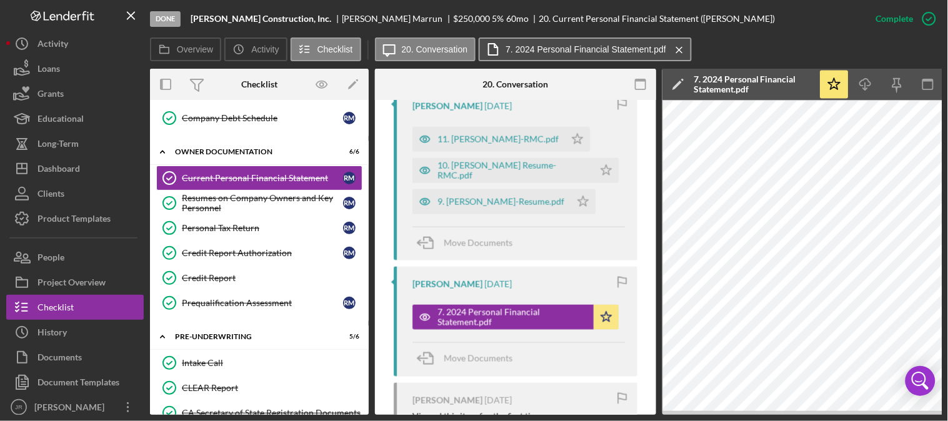
scroll to position [500, 0]
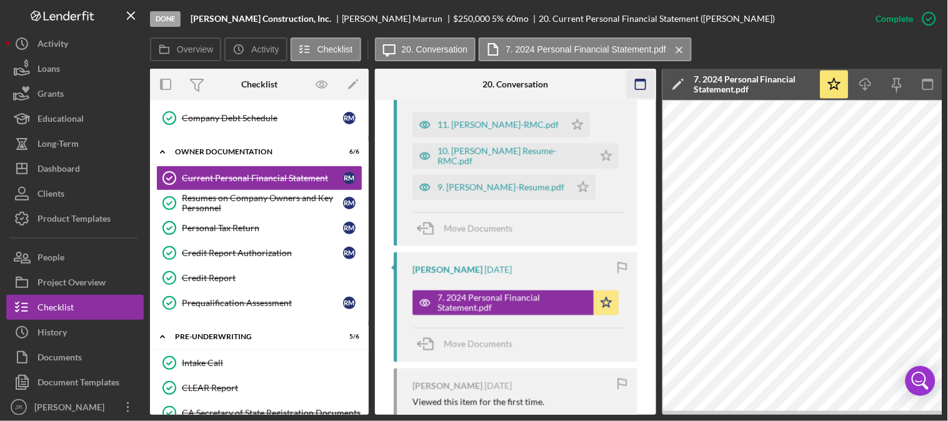
click at [639, 90] on icon "button" at bounding box center [641, 85] width 28 height 28
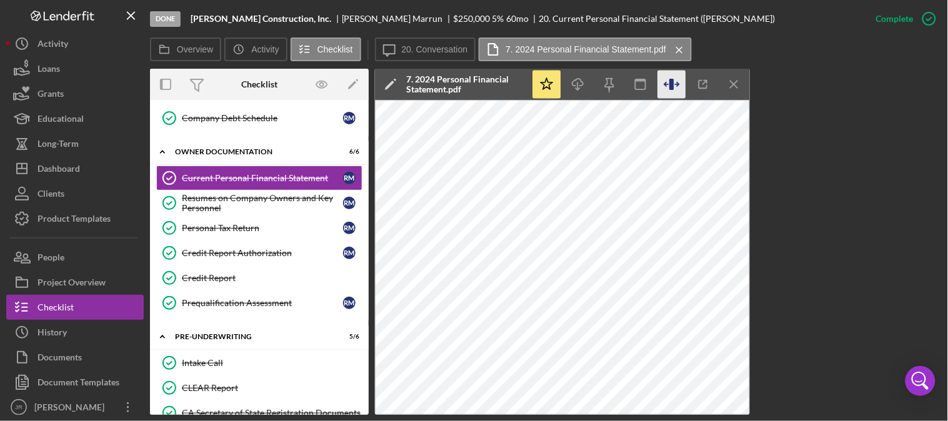
click at [669, 83] on icon "button" at bounding box center [672, 85] width 28 height 28
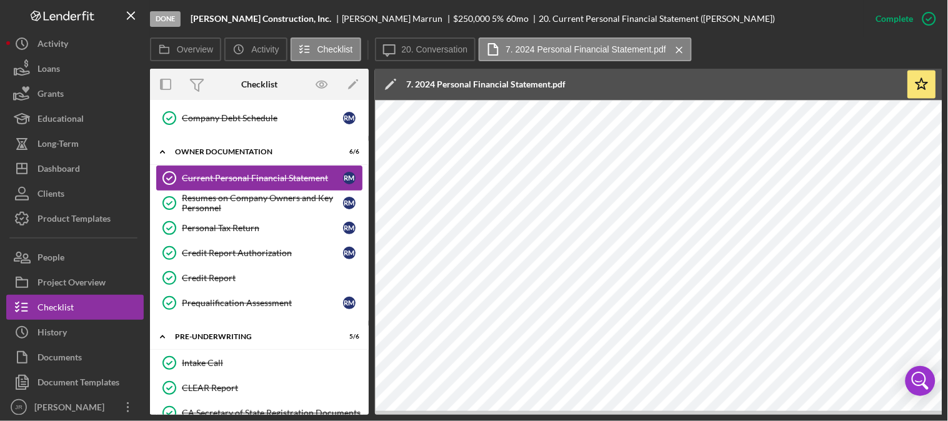
click at [226, 179] on div "Current Personal Financial Statement" at bounding box center [262, 178] width 161 height 10
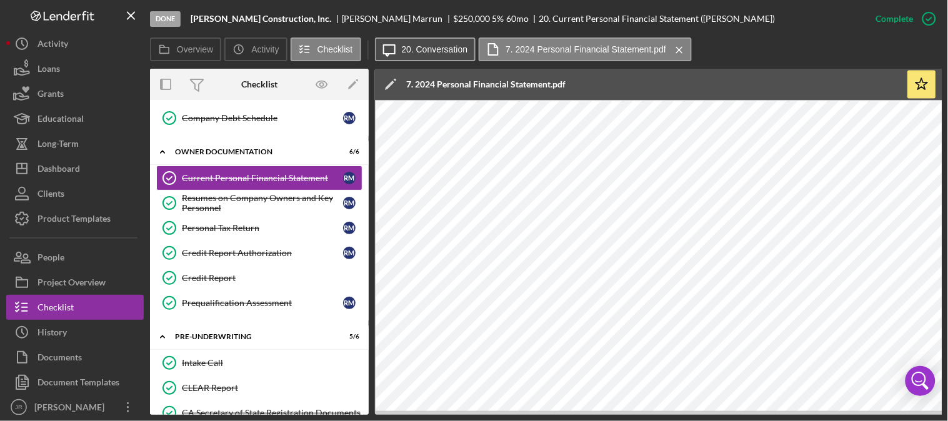
click at [439, 44] on label "20. Conversation" at bounding box center [435, 49] width 66 height 10
